Goal: Information Seeking & Learning: Learn about a topic

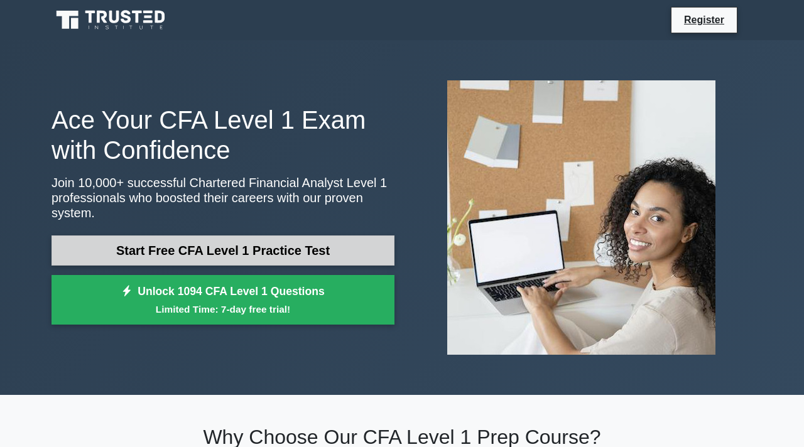
click at [276, 251] on link "Start Free CFA Level 1 Practice Test" at bounding box center [223, 251] width 343 height 30
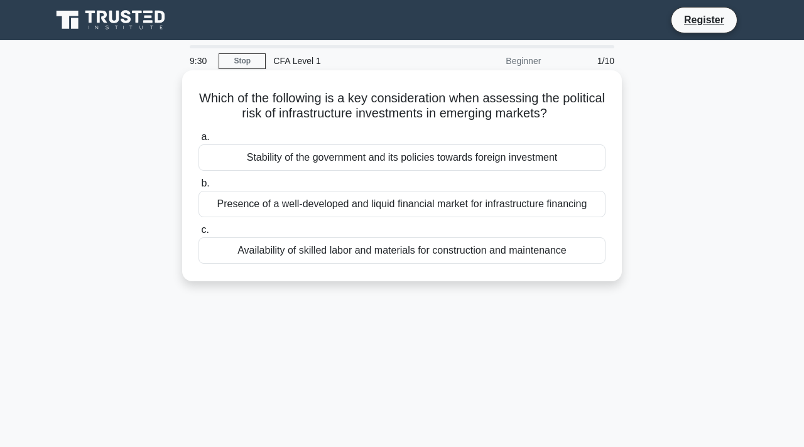
click at [358, 206] on div "Presence of a well-developed and liquid financial market for infrastructure fin…" at bounding box center [402, 204] width 407 height 26
click at [199, 188] on input "b. Presence of a well-developed and liquid financial market for infrastructure …" at bounding box center [199, 184] width 0 height 8
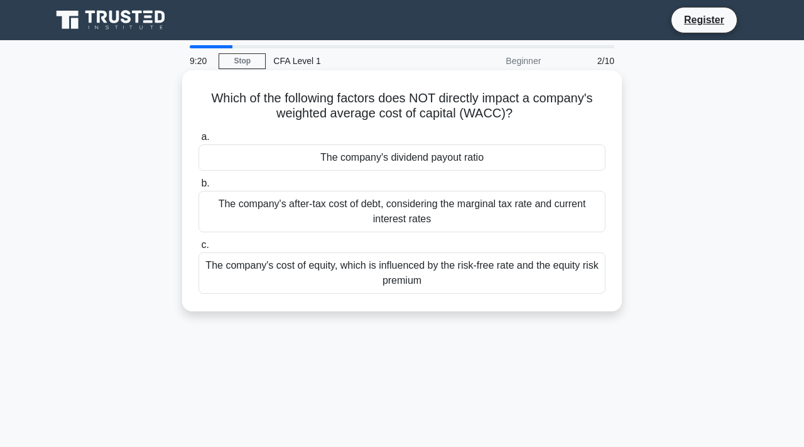
click at [384, 156] on div "The company's dividend payout ratio" at bounding box center [402, 157] width 407 height 26
click at [199, 141] on input "a. The company's dividend payout ratio" at bounding box center [199, 137] width 0 height 8
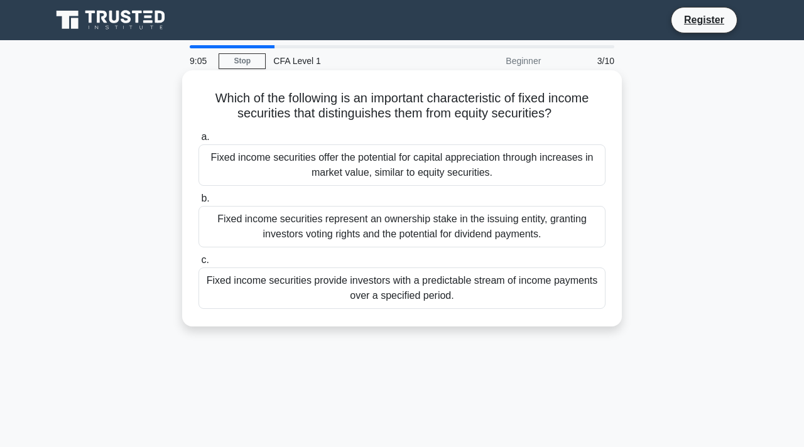
click at [349, 285] on div "Fixed income securities provide investors with a predictable stream of income p…" at bounding box center [402, 288] width 407 height 41
click at [199, 264] on input "c. Fixed income securities provide investors with a predictable stream of incom…" at bounding box center [199, 260] width 0 height 8
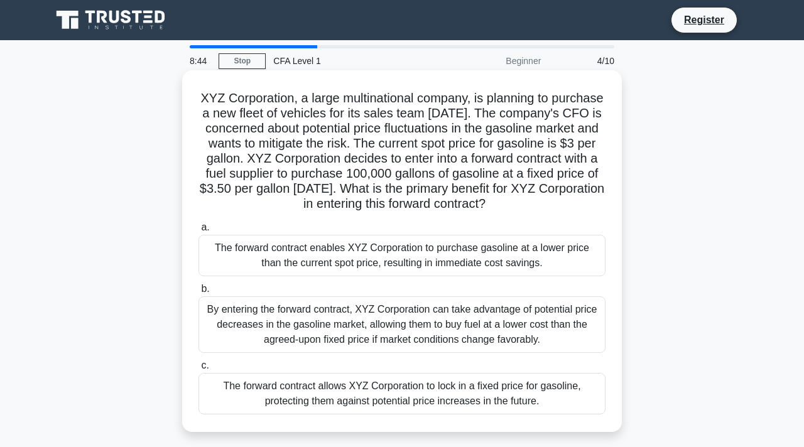
click at [420, 400] on div "The forward contract allows XYZ Corporation to lock in a fixed price for gasoli…" at bounding box center [402, 393] width 407 height 41
click at [199, 370] on input "c. The forward contract allows XYZ Corporation to lock in a fixed price for gas…" at bounding box center [199, 366] width 0 height 8
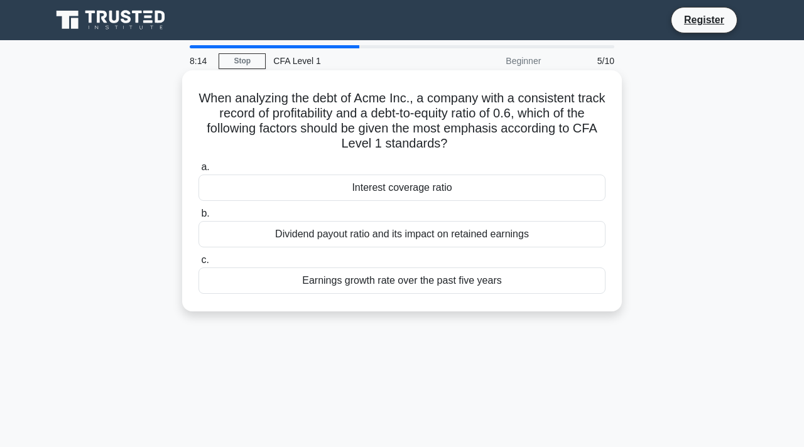
click at [446, 191] on div "Interest coverage ratio" at bounding box center [402, 188] width 407 height 26
click at [199, 172] on input "a. Interest coverage ratio" at bounding box center [199, 167] width 0 height 8
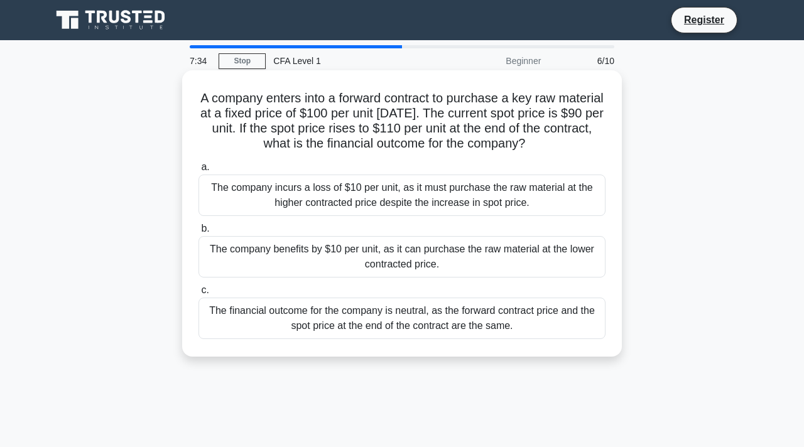
click at [471, 263] on div "The company benefits by $10 per unit, as it can purchase the raw material at th…" at bounding box center [402, 256] width 407 height 41
click at [199, 233] on input "b. The company benefits by $10 per unit, as it can purchase the raw material at…" at bounding box center [199, 229] width 0 height 8
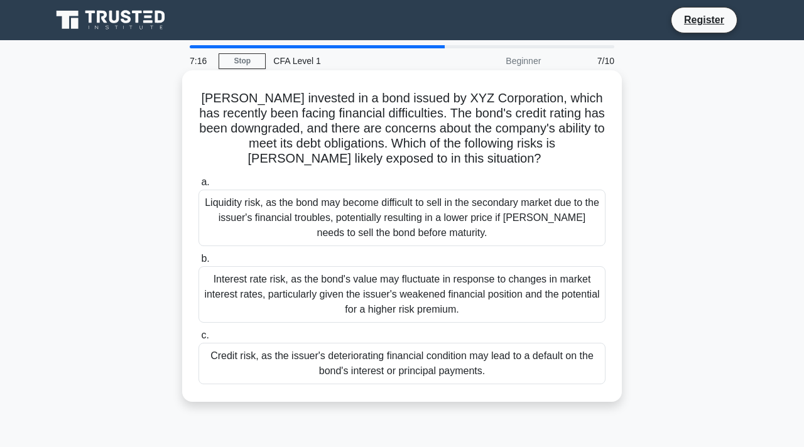
click at [423, 369] on div "Credit risk, as the issuer's deteriorating financial condition may lead to a de…" at bounding box center [402, 363] width 407 height 41
click at [199, 340] on input "c. Credit risk, as the issuer's deteriorating financial condition may lead to a…" at bounding box center [199, 336] width 0 height 8
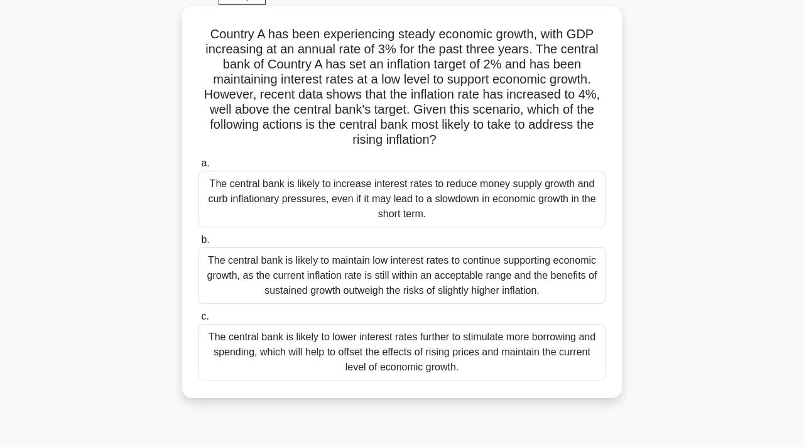
scroll to position [63, 0]
click at [309, 192] on div "The central bank is likely to increase interest rates to reduce money supply gr…" at bounding box center [402, 200] width 407 height 57
click at [199, 168] on input "a. The central bank is likely to increase interest rates to reduce money supply…" at bounding box center [199, 164] width 0 height 8
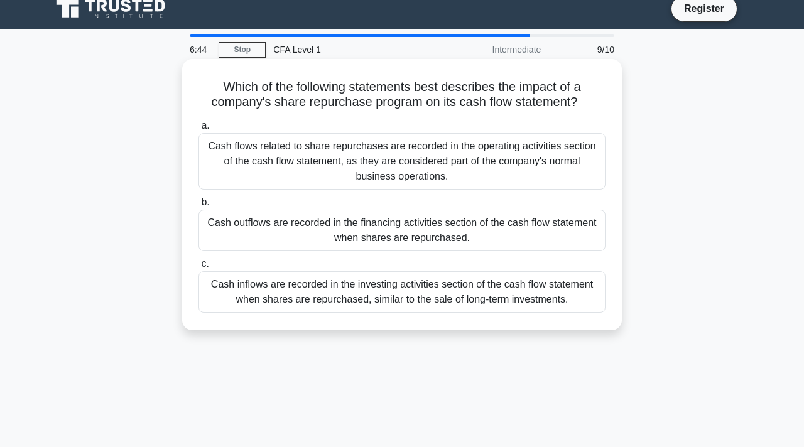
scroll to position [0, 0]
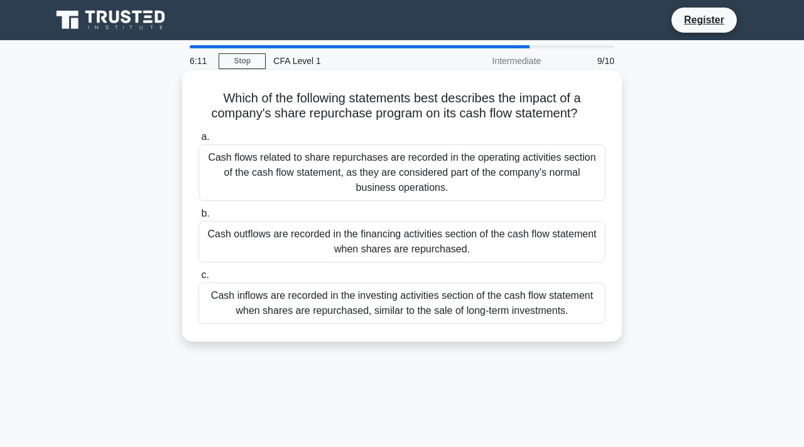
click at [343, 184] on div "Cash flows related to share repurchases are recorded in the operating activitie…" at bounding box center [402, 172] width 407 height 57
click at [199, 141] on input "a. Cash flows related to share repurchases are recorded in the operating activi…" at bounding box center [199, 137] width 0 height 8
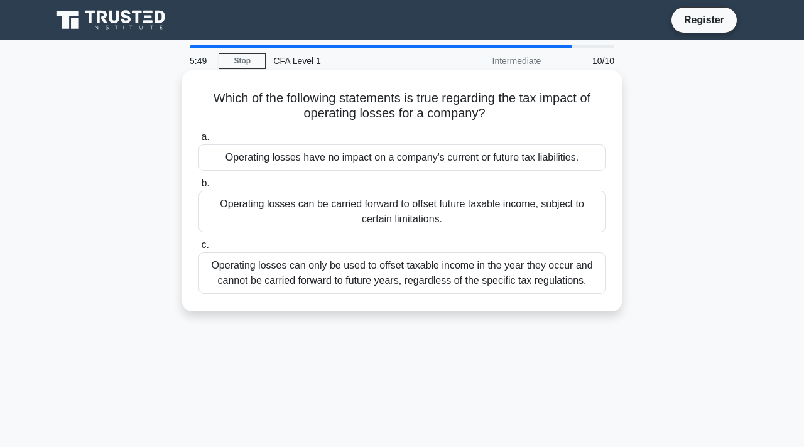
click at [328, 217] on div "Operating losses can be carried forward to offset future taxable income, subjec…" at bounding box center [402, 211] width 407 height 41
click at [199, 188] on input "b. Operating losses can be carried forward to offset future taxable income, sub…" at bounding box center [199, 184] width 0 height 8
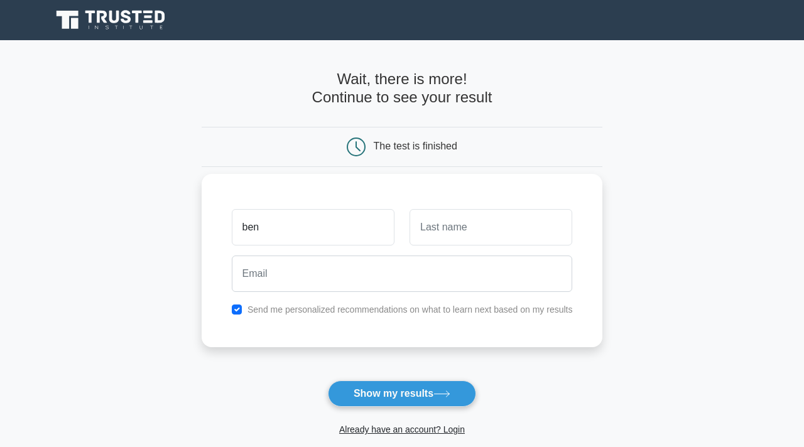
type input "ben"
click at [472, 226] on input "text" at bounding box center [491, 227] width 163 height 36
type input "Murphy"
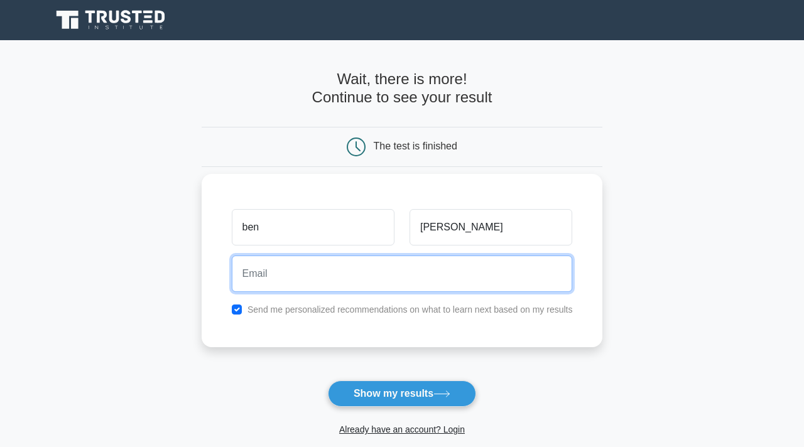
click at [484, 279] on input "email" at bounding box center [402, 274] width 341 height 36
type input "benpatrickmurphy018@gmail.com"
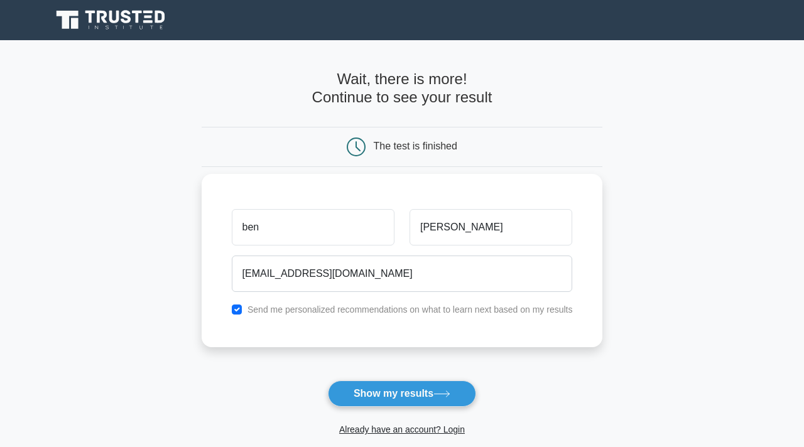
click at [412, 319] on div "ben Murphy benpatrickmurphy018@gmail.com Send me personalized recommendations o…" at bounding box center [402, 260] width 401 height 173
click at [405, 311] on label "Send me personalized recommendations on what to learn next based on my results" at bounding box center [410, 310] width 325 height 10
click at [235, 312] on input "checkbox" at bounding box center [237, 310] width 10 height 10
checkbox input "false"
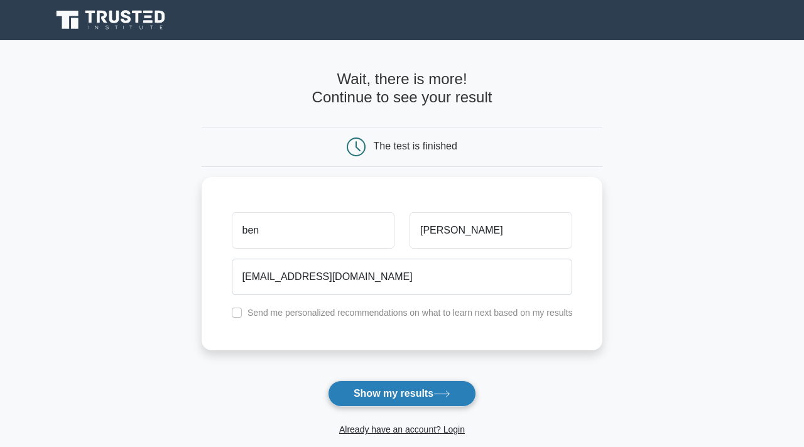
click at [368, 389] on button "Show my results" at bounding box center [402, 394] width 148 height 26
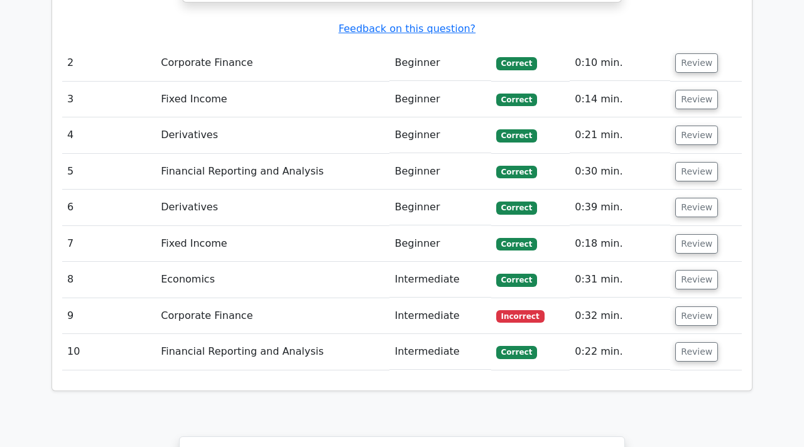
scroll to position [1636, 0]
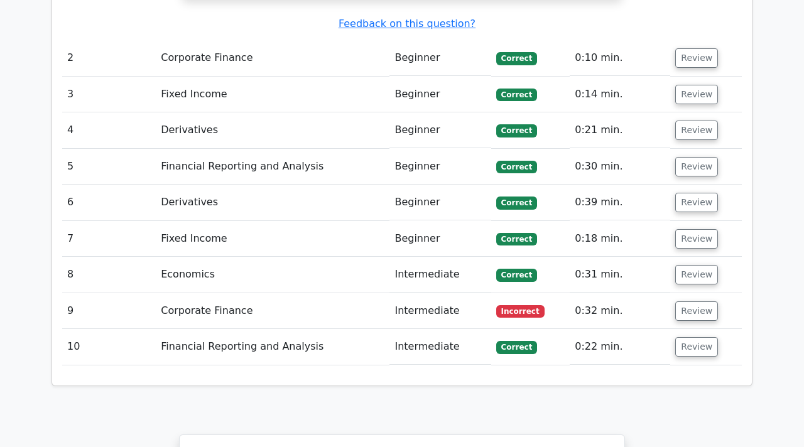
click at [335, 293] on td "Corporate Finance" at bounding box center [273, 311] width 234 height 36
click at [680, 302] on button "Review" at bounding box center [696, 311] width 43 height 19
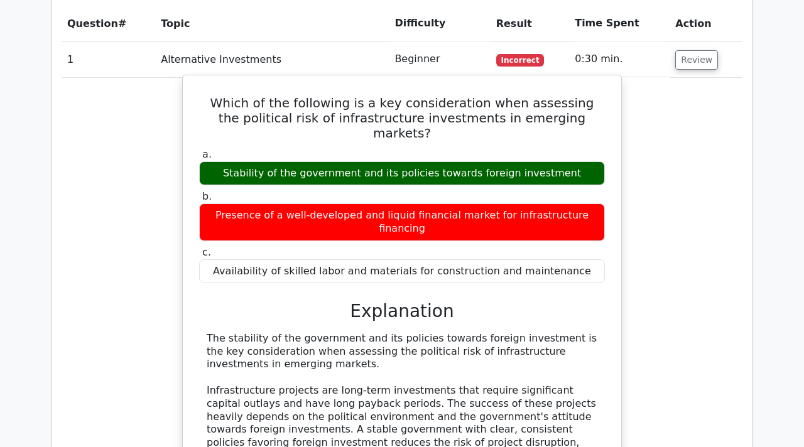
scroll to position [963, 0]
